Goal: Information Seeking & Learning: Learn about a topic

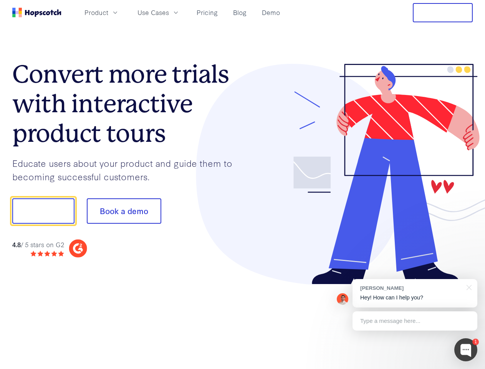
click at [243, 184] on div at bounding box center [358, 174] width 230 height 221
click at [108, 12] on span "Product" at bounding box center [96, 13] width 24 height 10
click at [169, 12] on span "Use Cases" at bounding box center [152, 13] width 31 height 10
click at [443, 13] on button "Free Trial" at bounding box center [443, 12] width 60 height 19
click at [43, 211] on button "Show me!" at bounding box center [43, 210] width 62 height 25
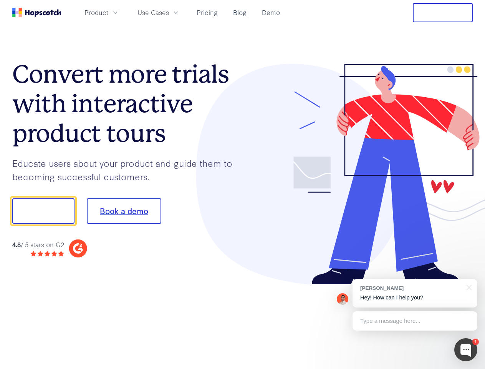
click at [124, 211] on button "Book a demo" at bounding box center [124, 210] width 74 height 25
click at [466, 349] on div at bounding box center [465, 349] width 23 height 23
click at [415, 293] on div "[PERSON_NAME] Hey! How can I help you?" at bounding box center [414, 293] width 125 height 28
click at [468, 286] on div at bounding box center [405, 210] width 144 height 256
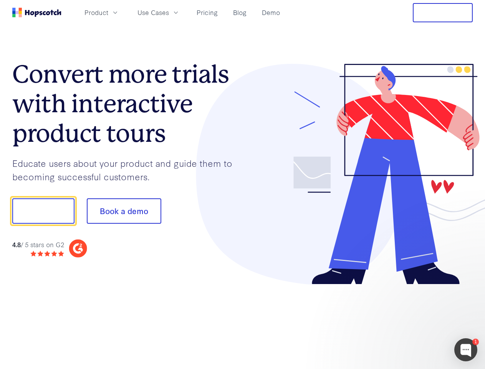
click at [415, 321] on div at bounding box center [405, 210] width 144 height 256
